Goal: Task Accomplishment & Management: Use online tool/utility

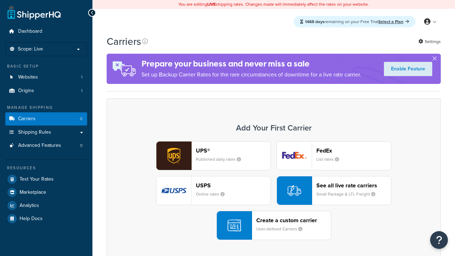
click at [274, 191] on div "UPS® Published daily rates FedEx List rates USPS Online rates See all live rate…" at bounding box center [273, 190] width 319 height 99
click at [274, 225] on div "Create a custom carrier User-defined Carriers" at bounding box center [293, 225] width 75 height 17
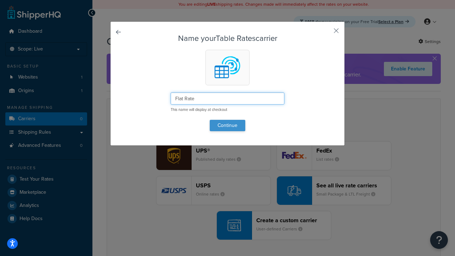
type input "Flat Rate"
click at [228, 125] on button "Continue" at bounding box center [228, 125] width 36 height 11
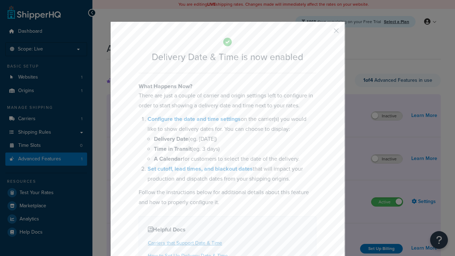
click at [326, 33] on button "button" at bounding box center [326, 33] width 2 height 2
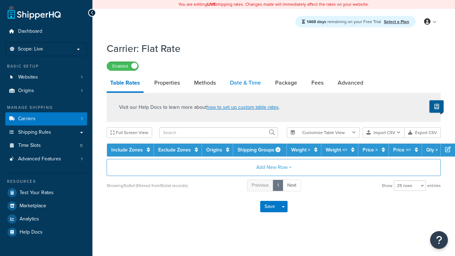
click at [246, 83] on link "Date & Time" at bounding box center [246, 82] width 38 height 17
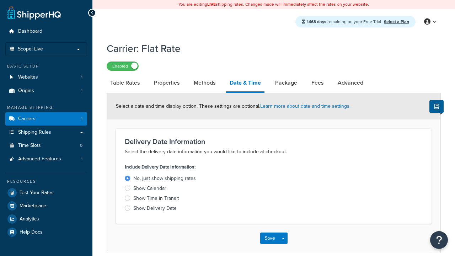
click at [156, 199] on div "Show Time in Transit" at bounding box center [156, 198] width 46 height 7
click at [0, 0] on input "Show Time in Transit" at bounding box center [0, 0] width 0 height 0
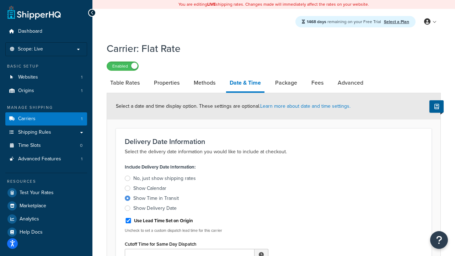
click at [156, 199] on div "Show Time in Transit" at bounding box center [156, 198] width 46 height 7
click at [0, 0] on input "Show Time in Transit" at bounding box center [0, 0] width 0 height 0
type input "11:00 AM"
type input "5"
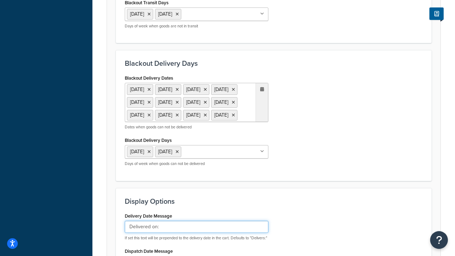
type input "Delivered on:"
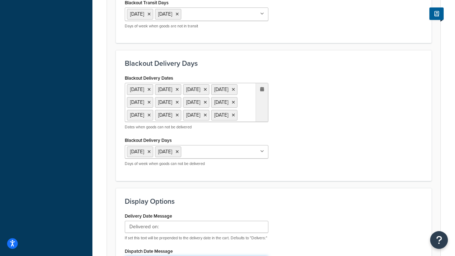
type input "Default Dispatch Message"
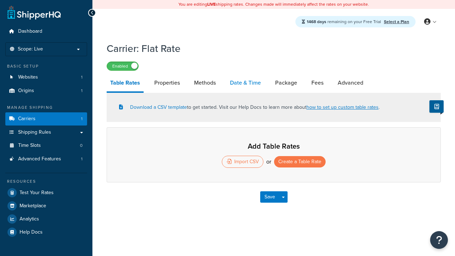
click at [246, 83] on link "Date & Time" at bounding box center [246, 82] width 38 height 17
